Goal: Task Accomplishment & Management: Manage account settings

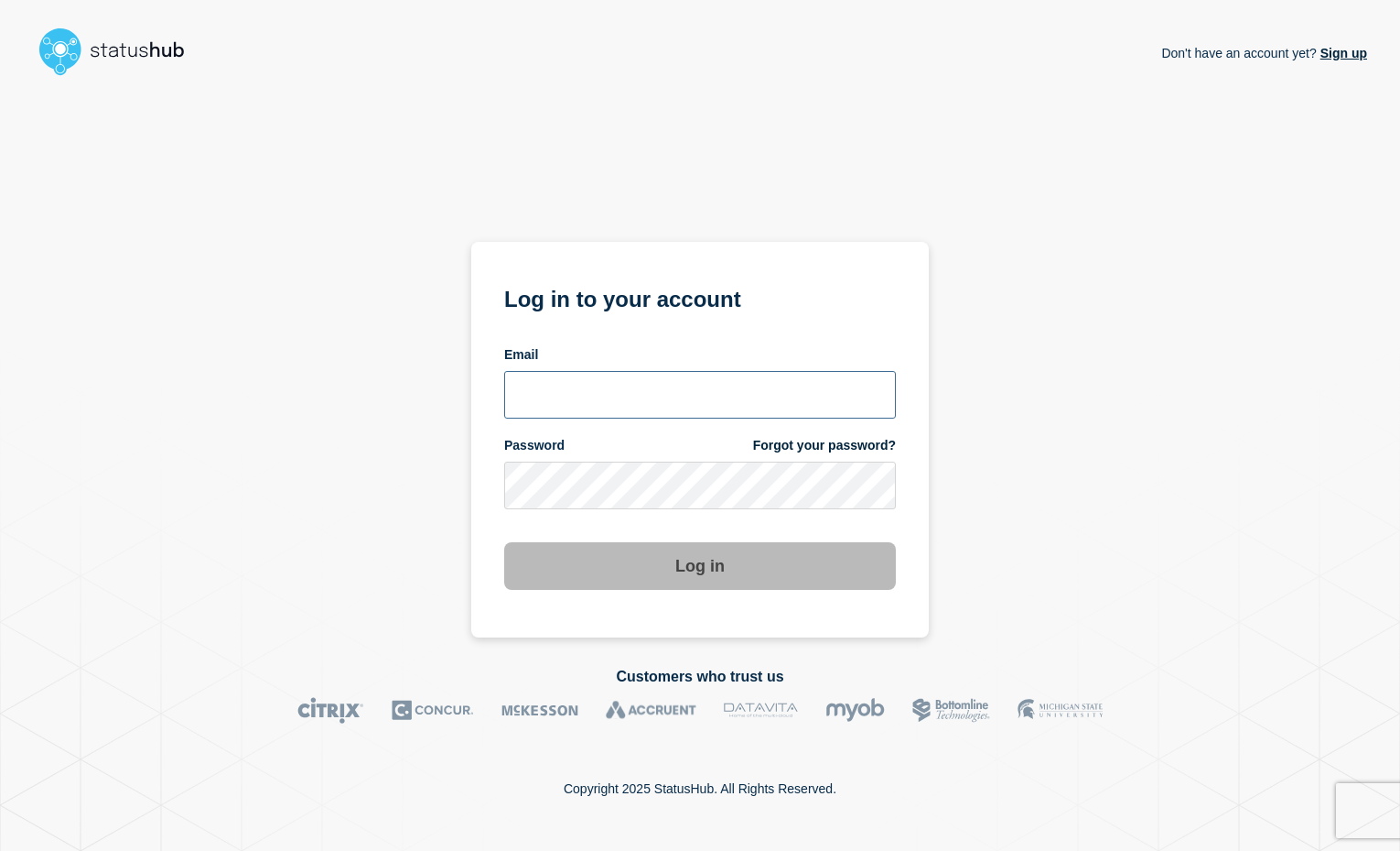
type input "[EMAIL_ADDRESS][DOMAIN_NAME]"
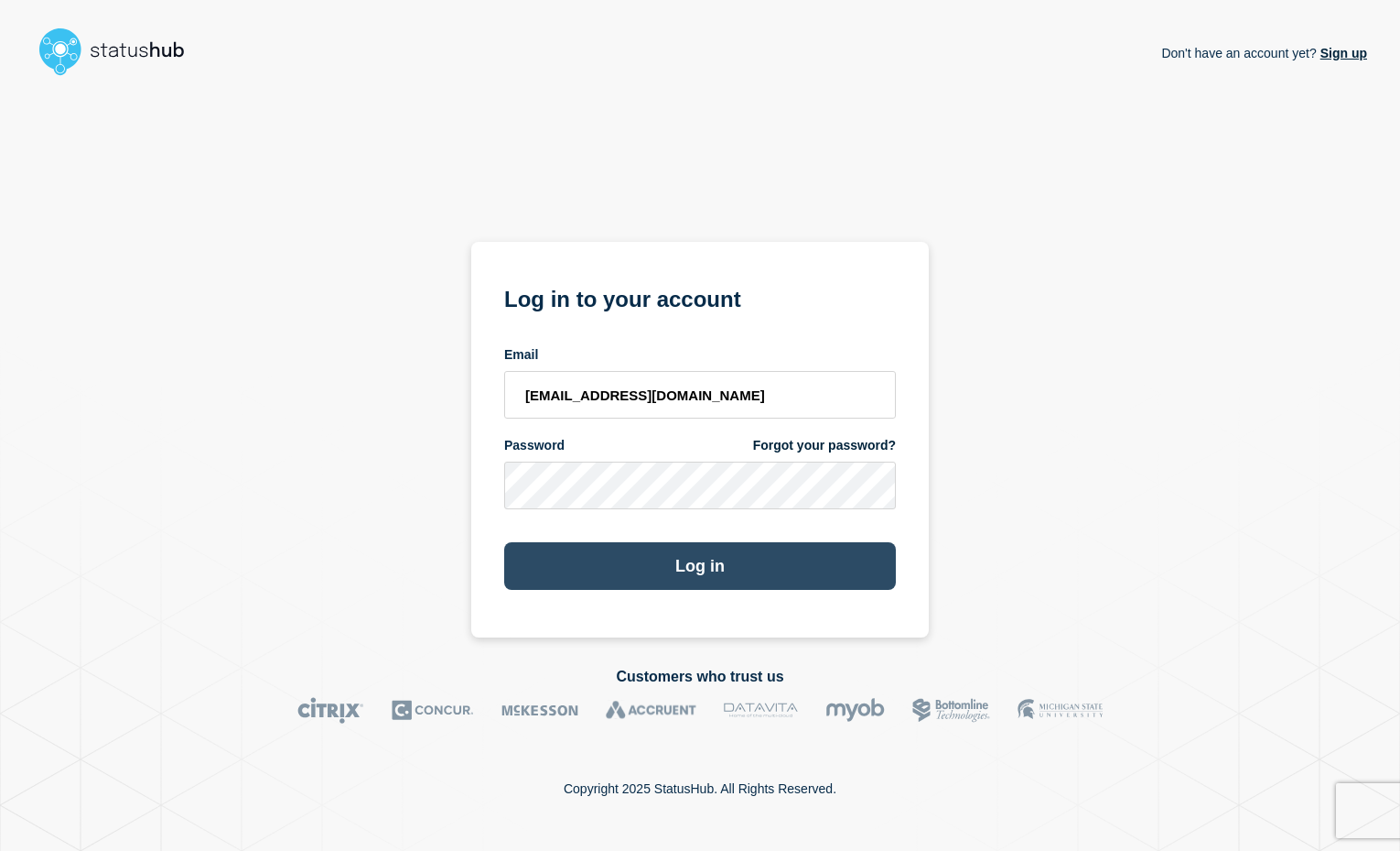
click at [702, 563] on button "Log in" at bounding box center [700, 566] width 392 height 48
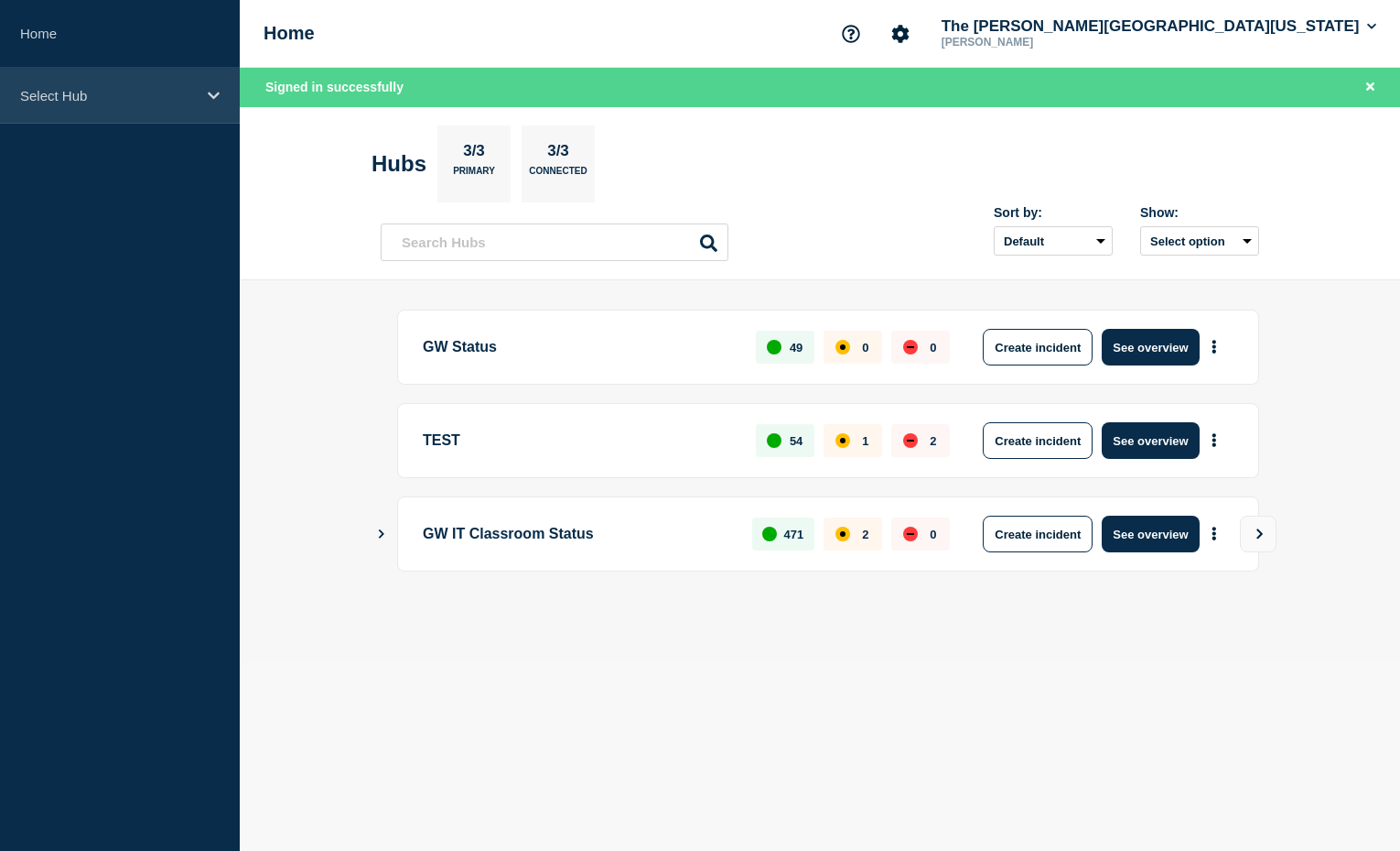
click at [115, 95] on p "Select Hub" at bounding box center [108, 95] width 175 height 16
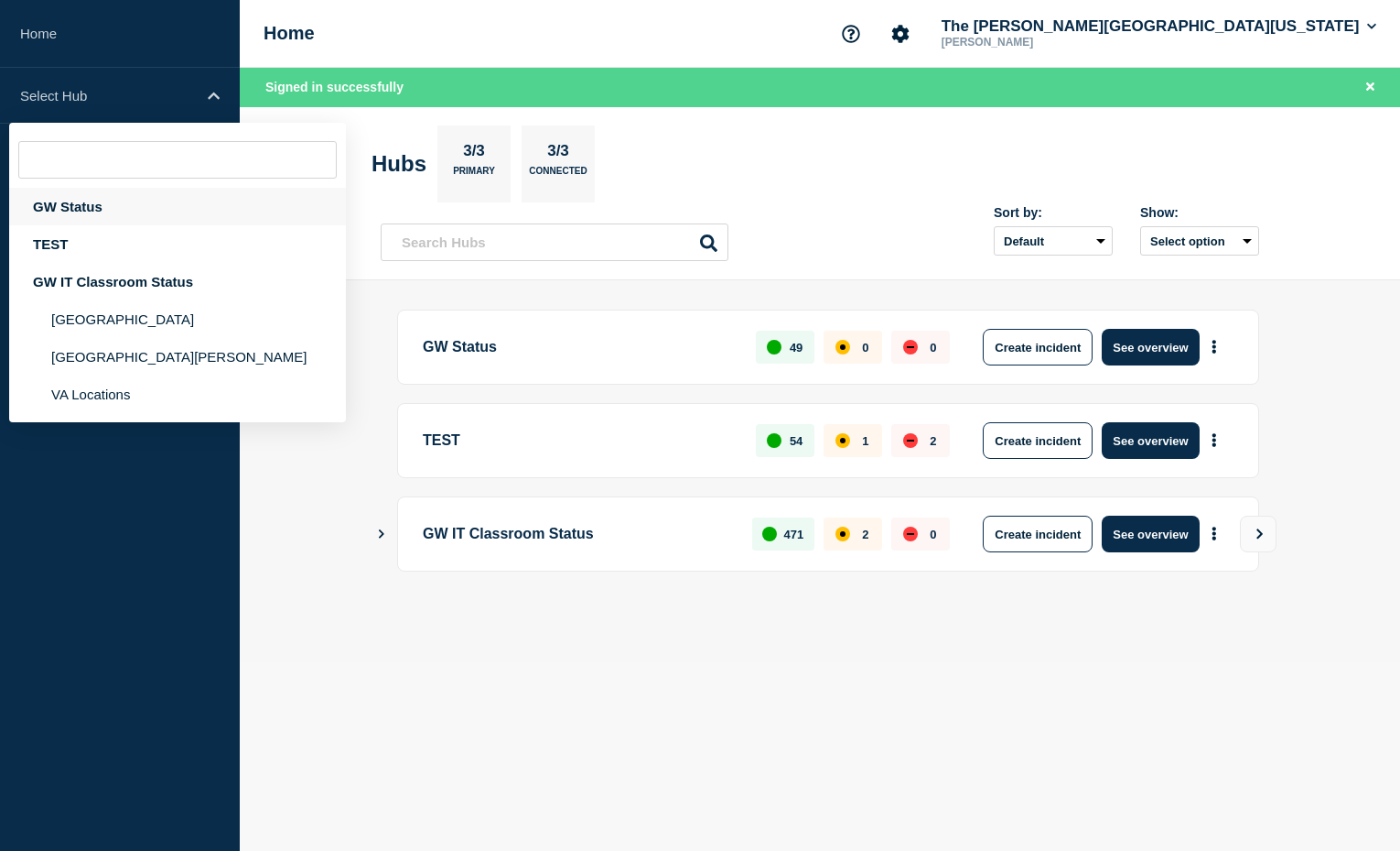
click at [87, 212] on div "GW Status" at bounding box center [177, 206] width 337 height 38
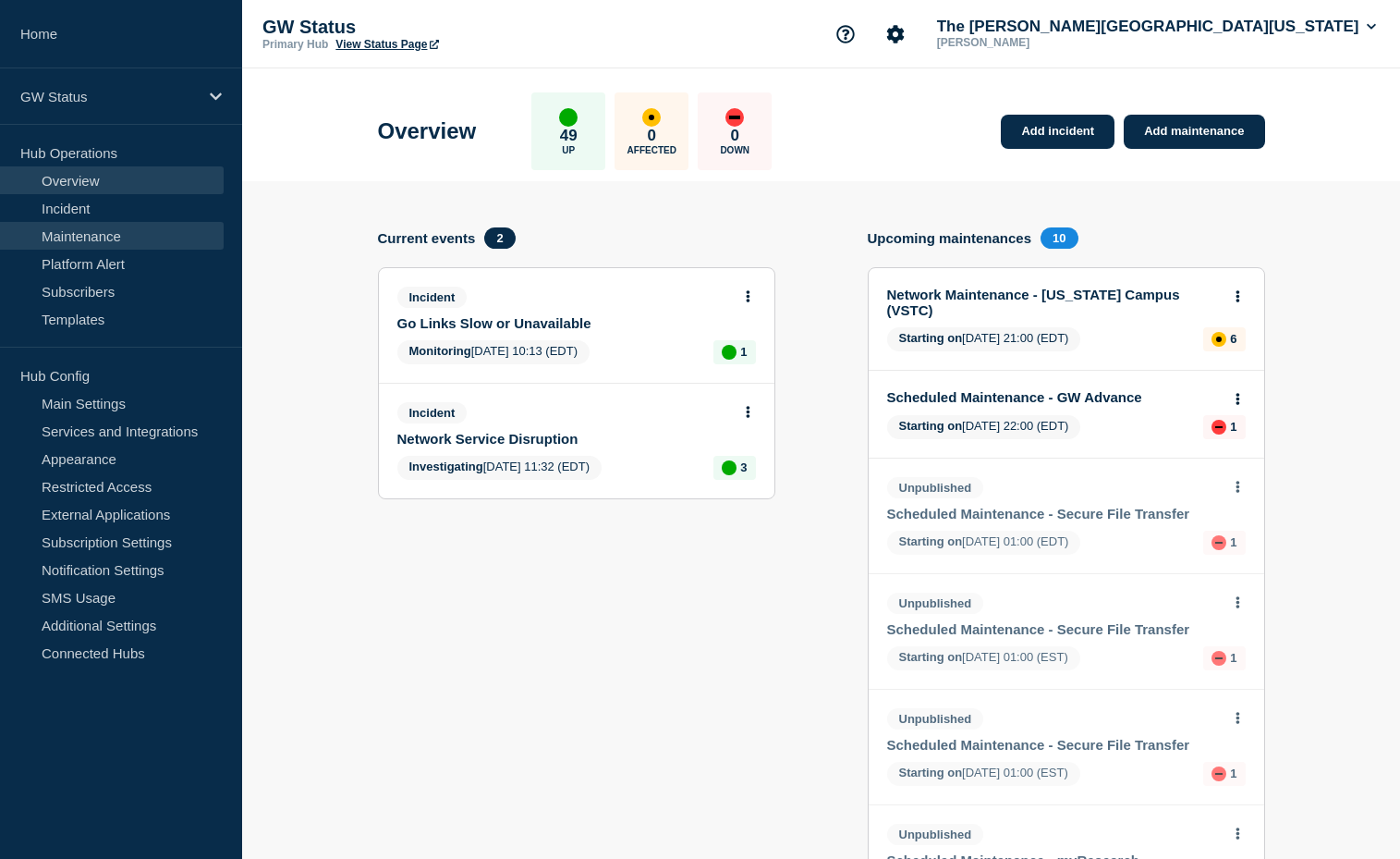
click at [104, 232] on link "Maintenance" at bounding box center [112, 236] width 224 height 28
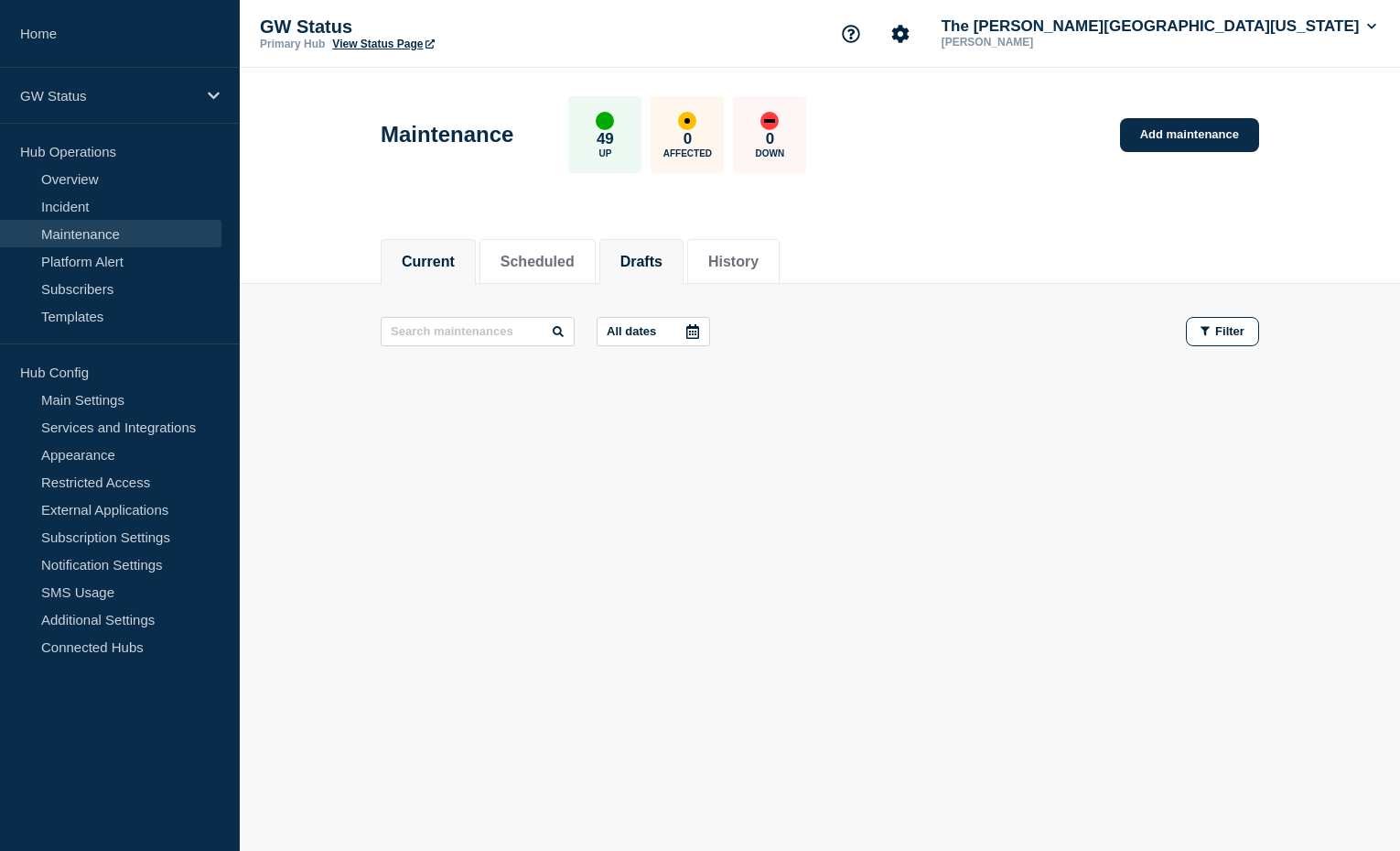
click at [662, 257] on button "Drafts" at bounding box center [642, 262] width 42 height 17
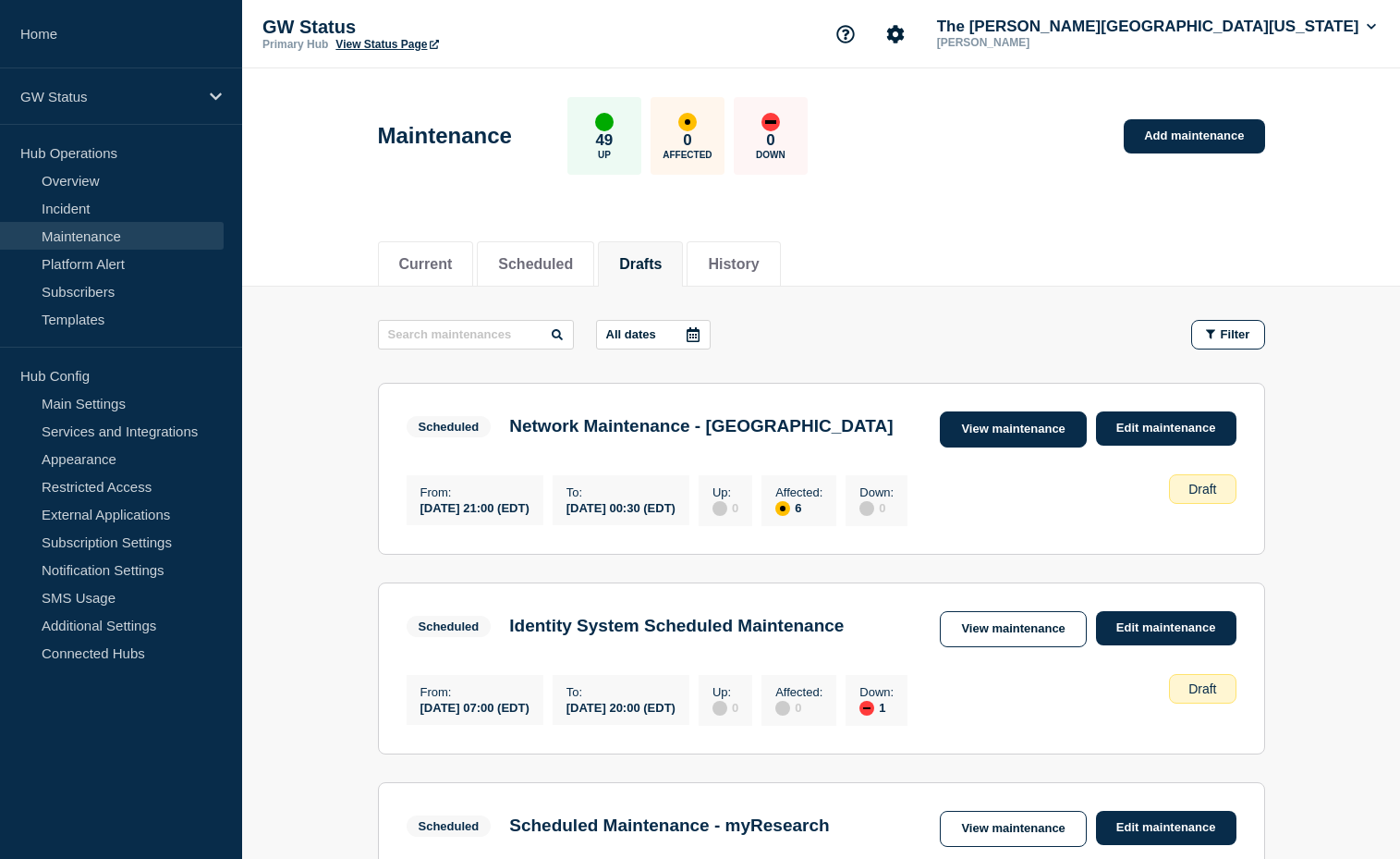
click at [1024, 432] on link "View maintenance" at bounding box center [1013, 429] width 146 height 36
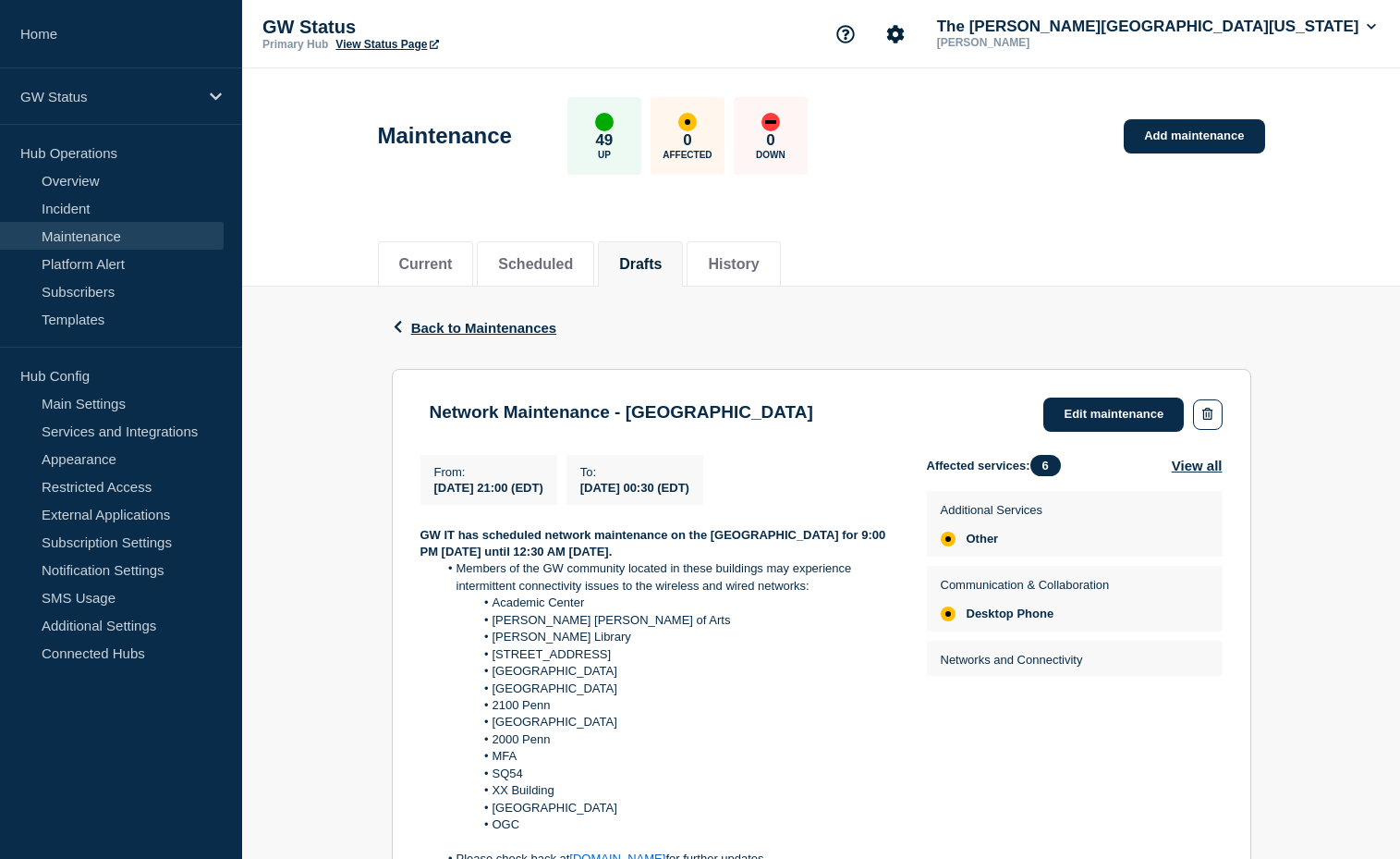
scroll to position [315, 0]
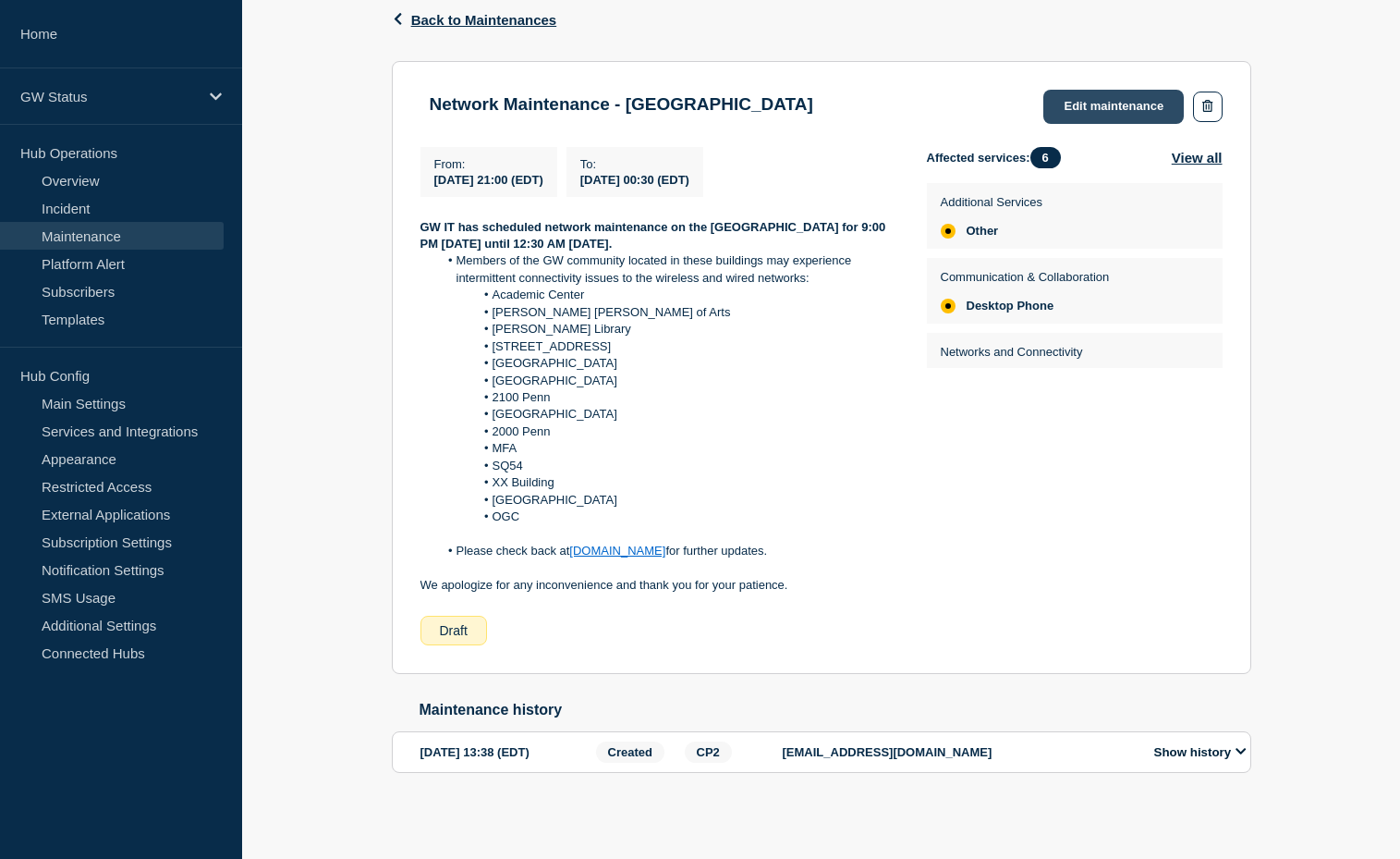
click at [1122, 101] on link "Edit maintenance" at bounding box center [1114, 106] width 141 height 35
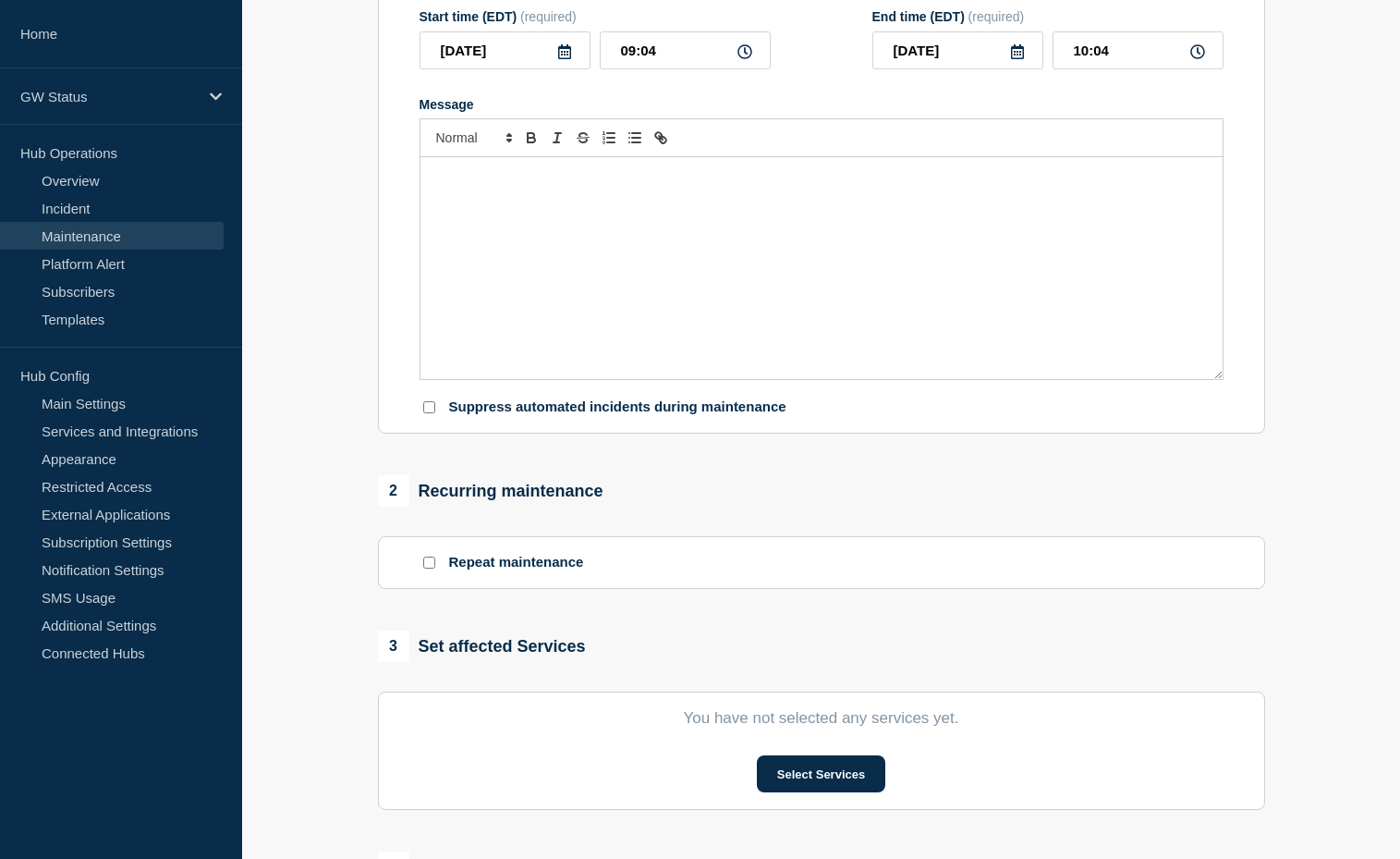
type input "Network Maintenance - Foggy Bottom Campus"
type input "2025-10-05"
type input "21:00"
type input "2025-10-06"
type input "00:30"
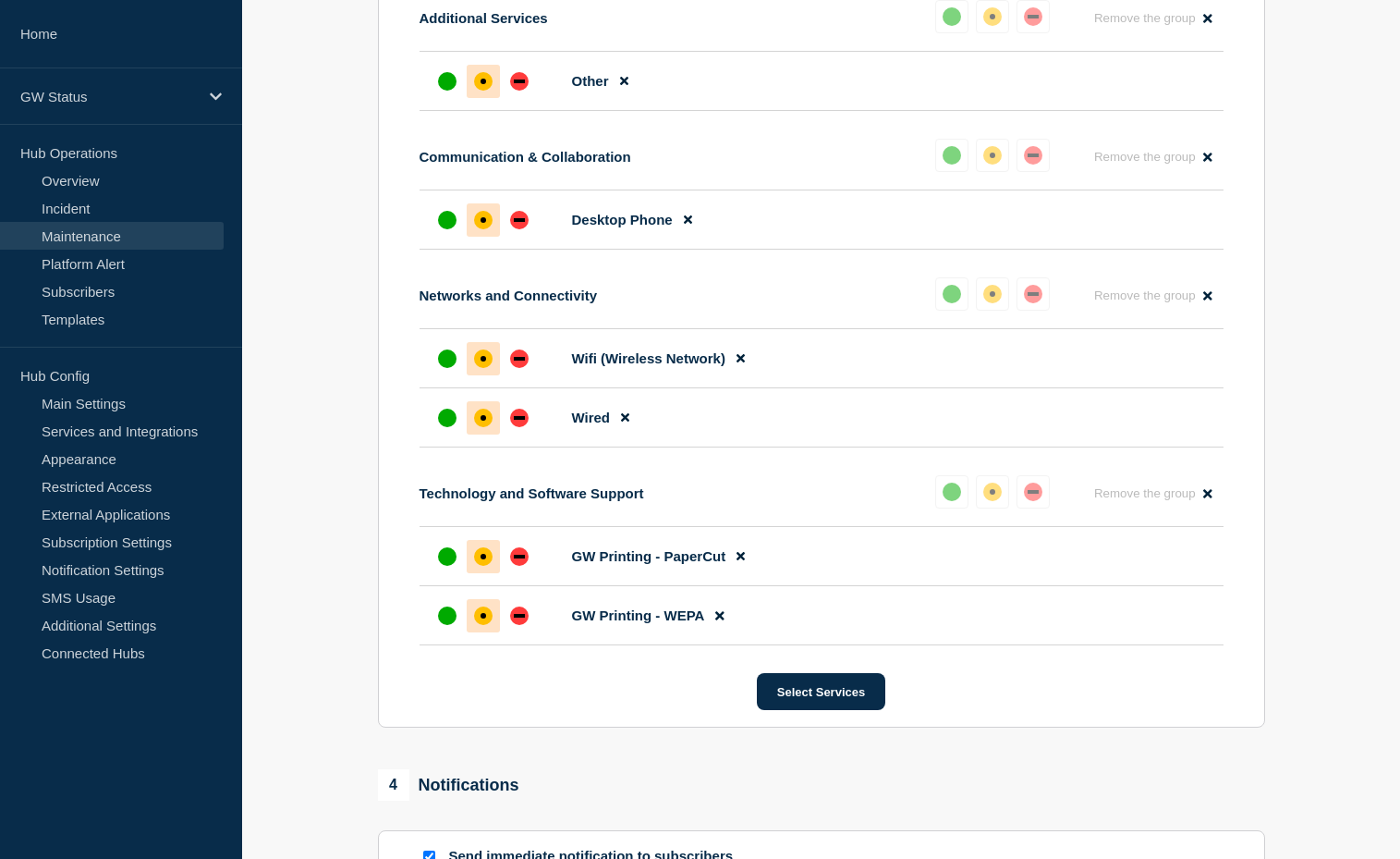
scroll to position [1330, 0]
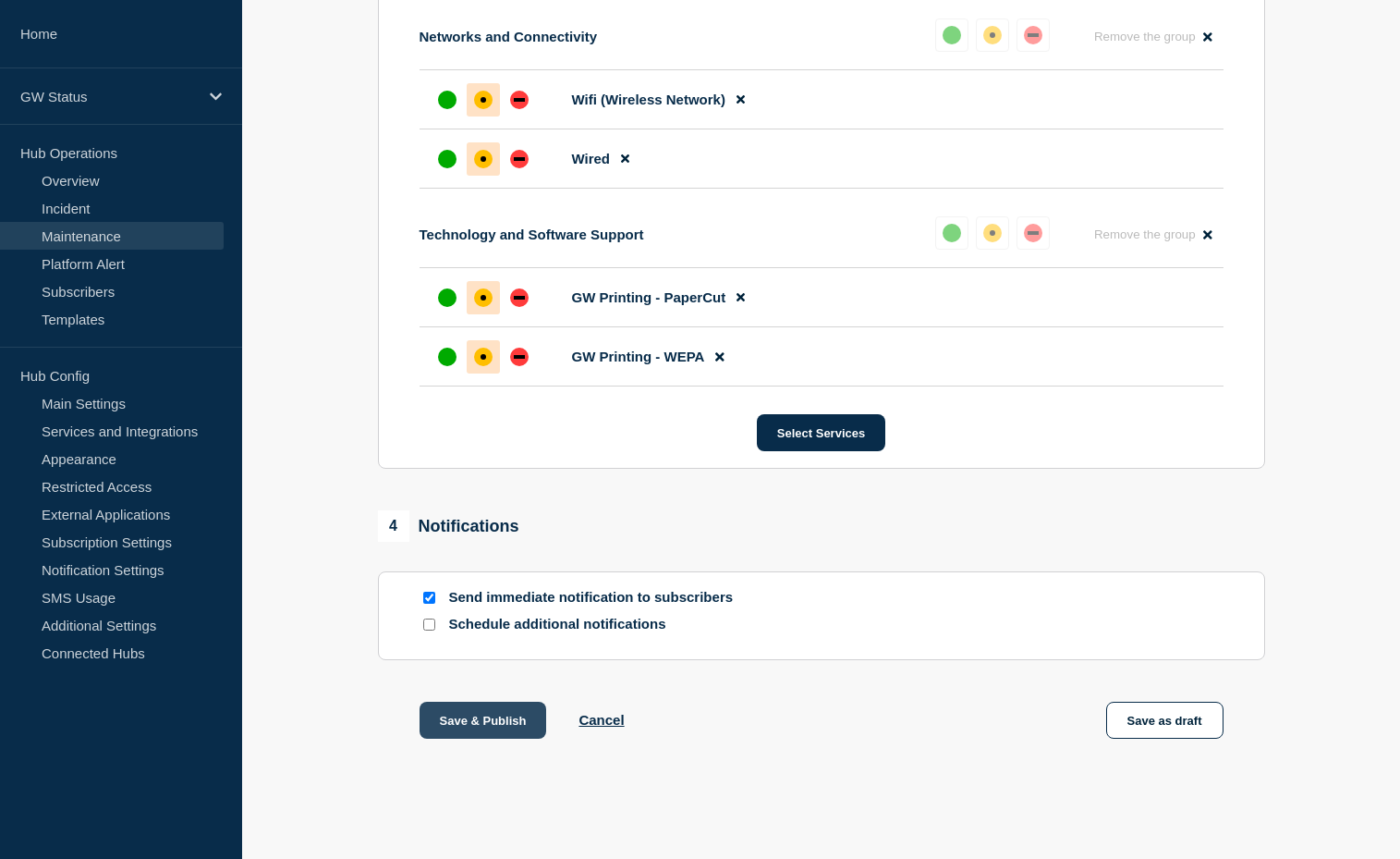
click at [474, 717] on button "Save & Publish" at bounding box center [483, 720] width 128 height 37
